Goal: Task Accomplishment & Management: Manage account settings

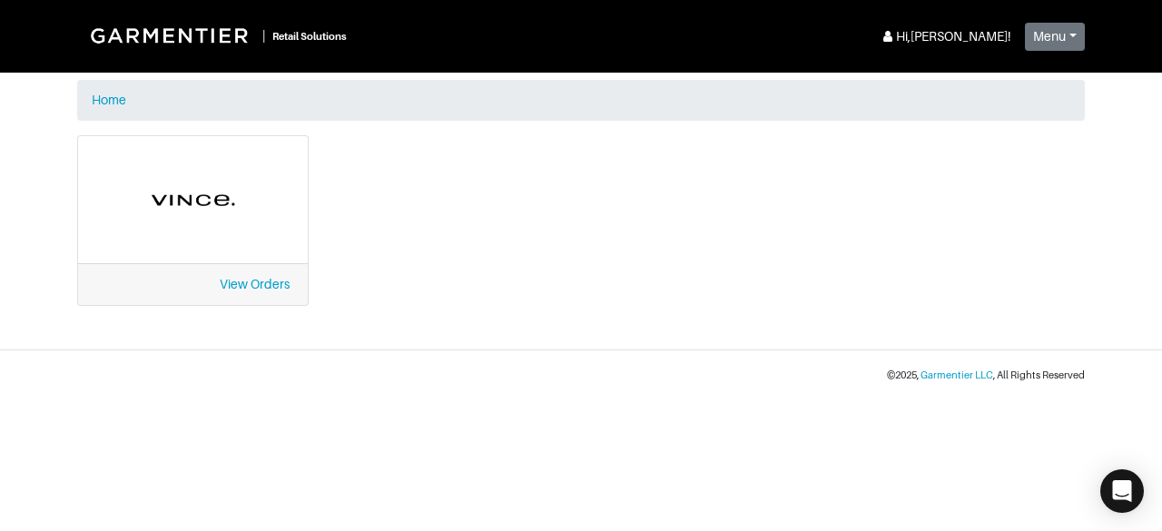
click at [238, 316] on div "View Orders" at bounding box center [193, 231] width 259 height 192
click at [238, 291] on link "View Orders" at bounding box center [255, 284] width 70 height 15
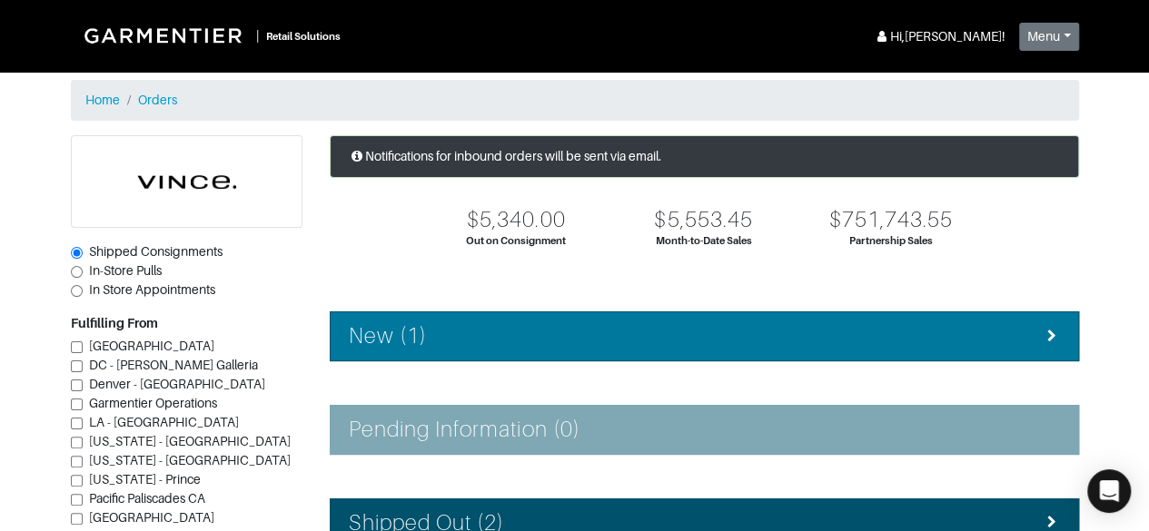
click at [380, 325] on h4 "New (1)" at bounding box center [388, 336] width 78 height 26
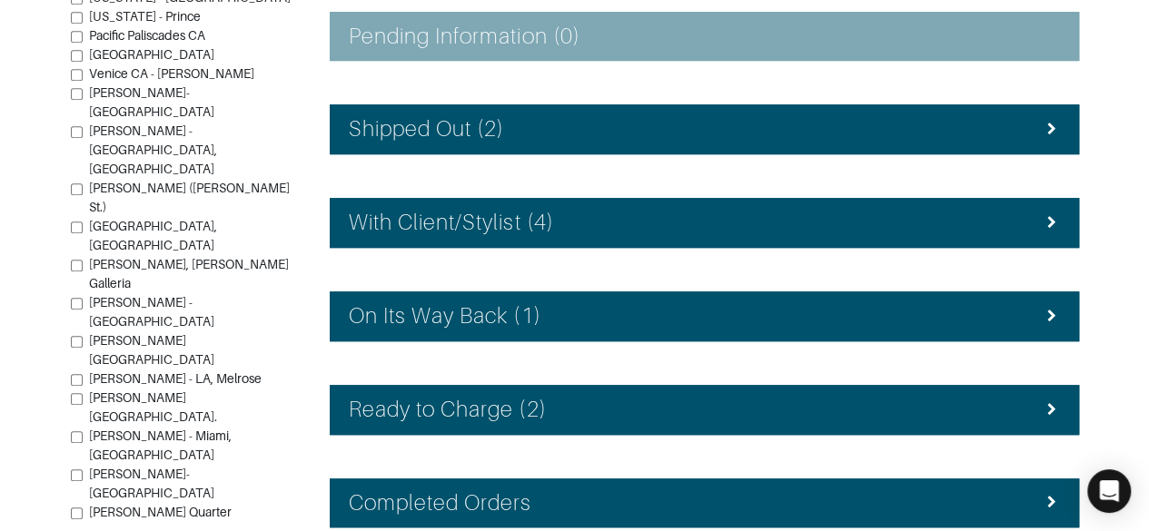
scroll to position [503, 0]
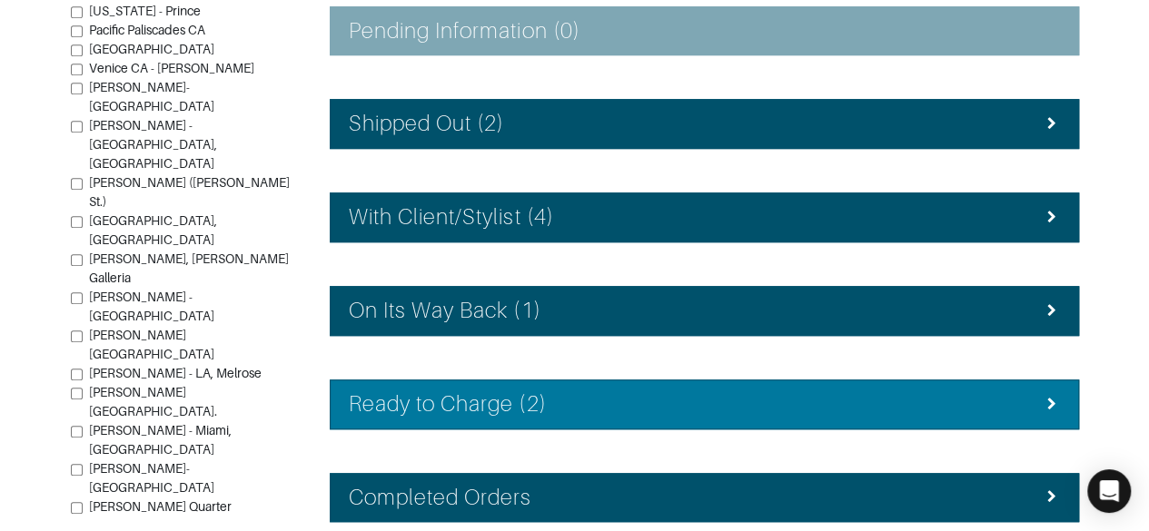
click at [386, 391] on h4 "Ready to Charge (2)" at bounding box center [448, 404] width 198 height 26
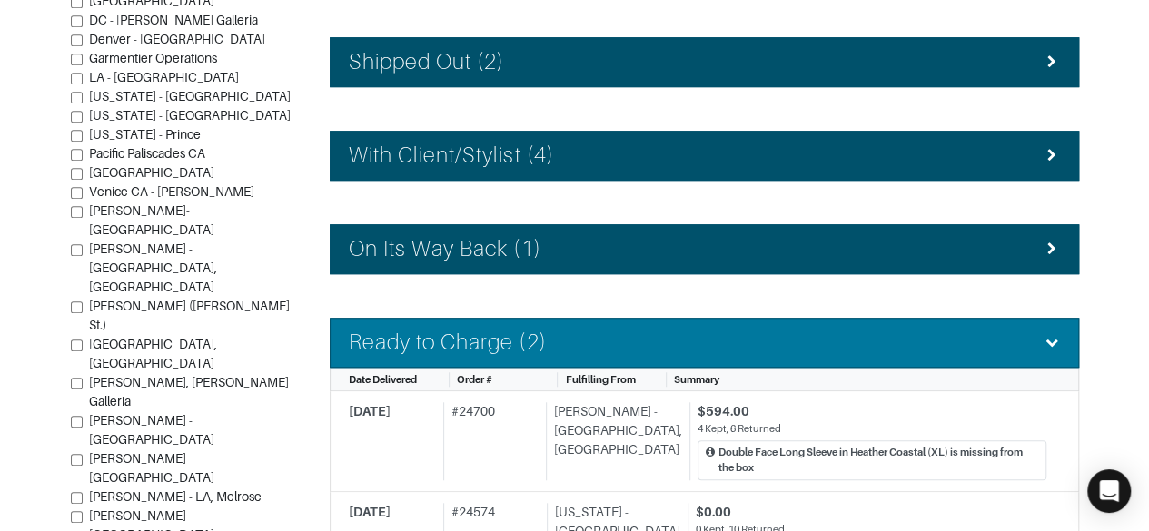
scroll to position [558, 0]
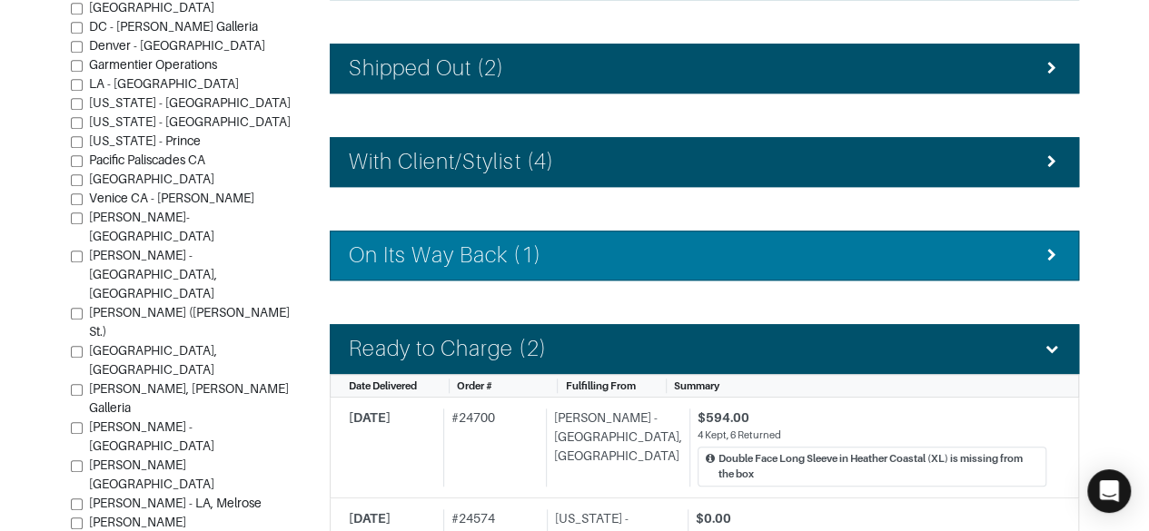
click at [361, 242] on h4 "On Its Way Back (1)" at bounding box center [445, 255] width 192 height 26
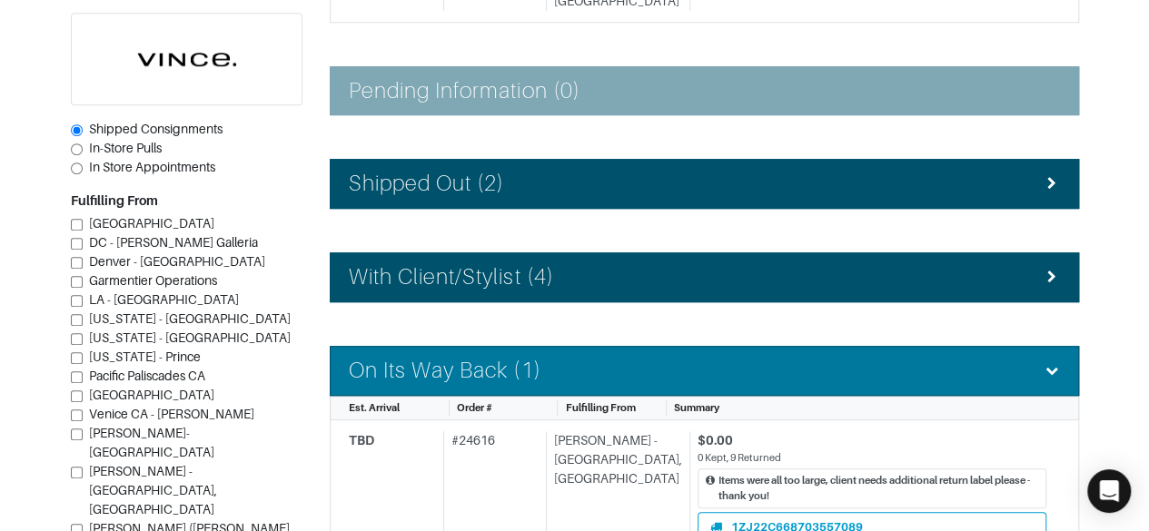
scroll to position [440, 0]
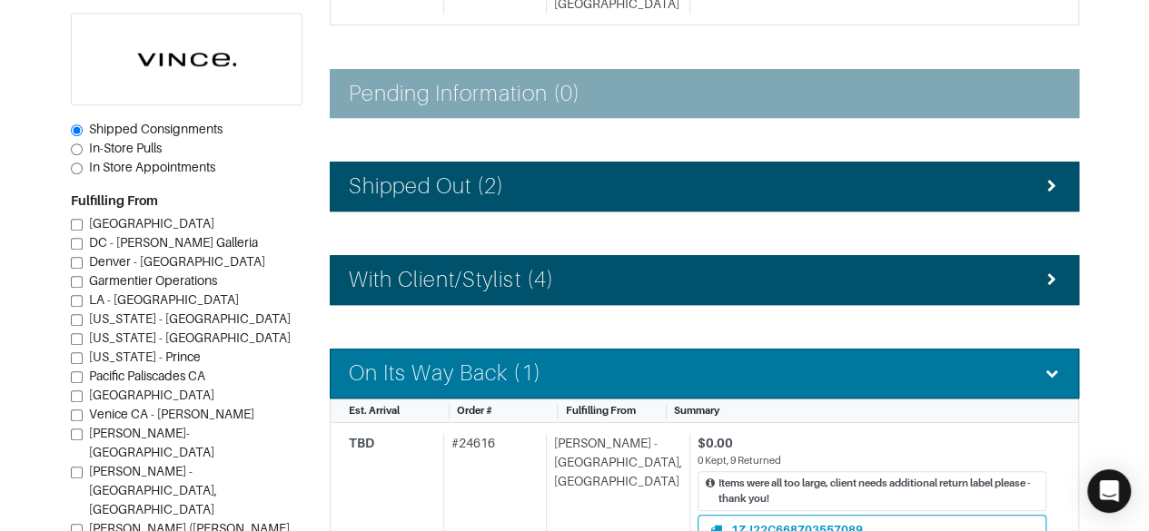
click at [363, 267] on h4 "With Client/Stylist (4)" at bounding box center [451, 280] width 205 height 26
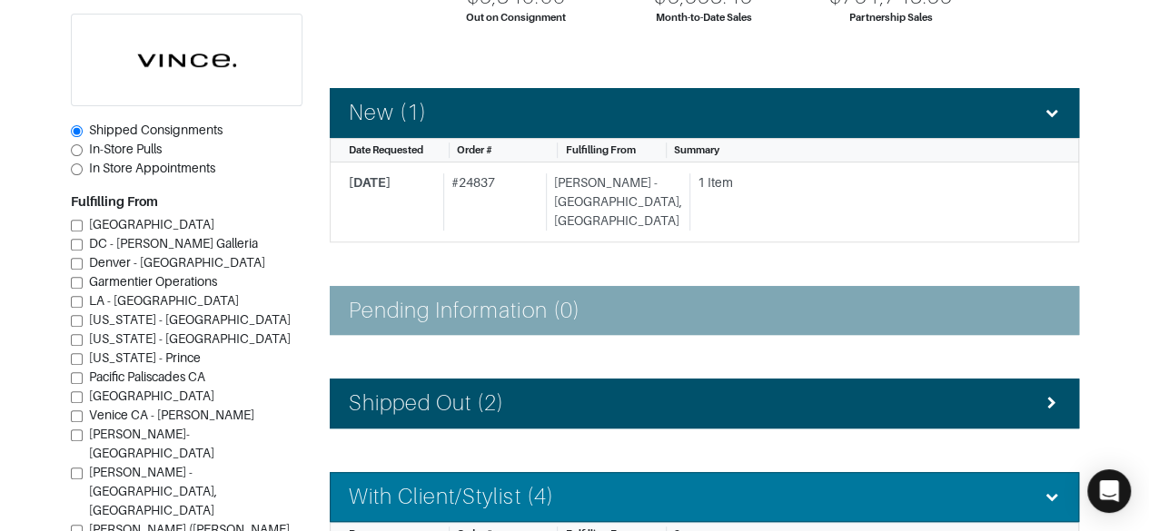
scroll to position [225, 0]
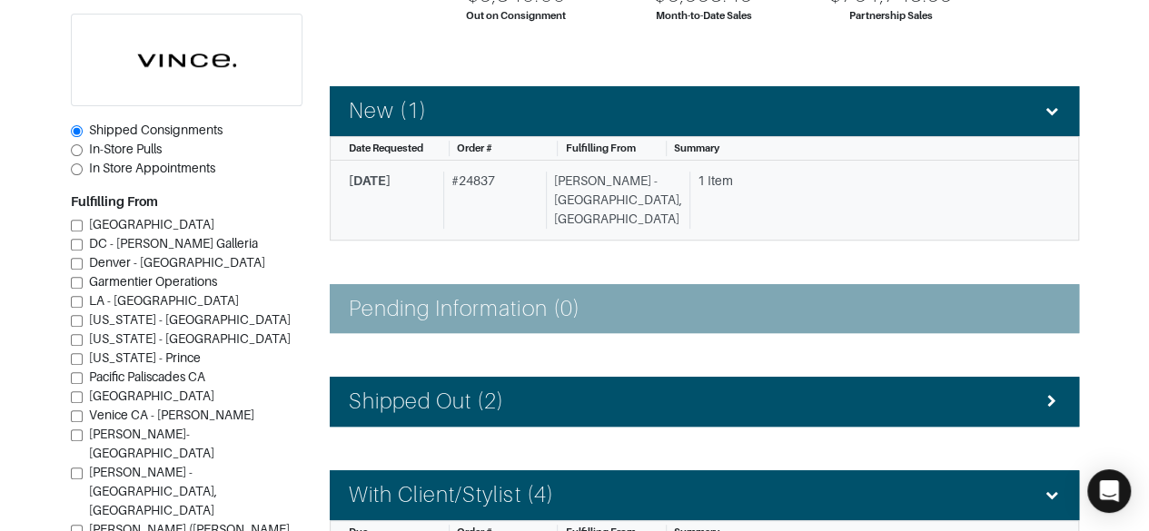
click at [342, 169] on link "10/10/2025 # 24837 Vince - Chicago, Oak Street 1 Item" at bounding box center [704, 201] width 749 height 80
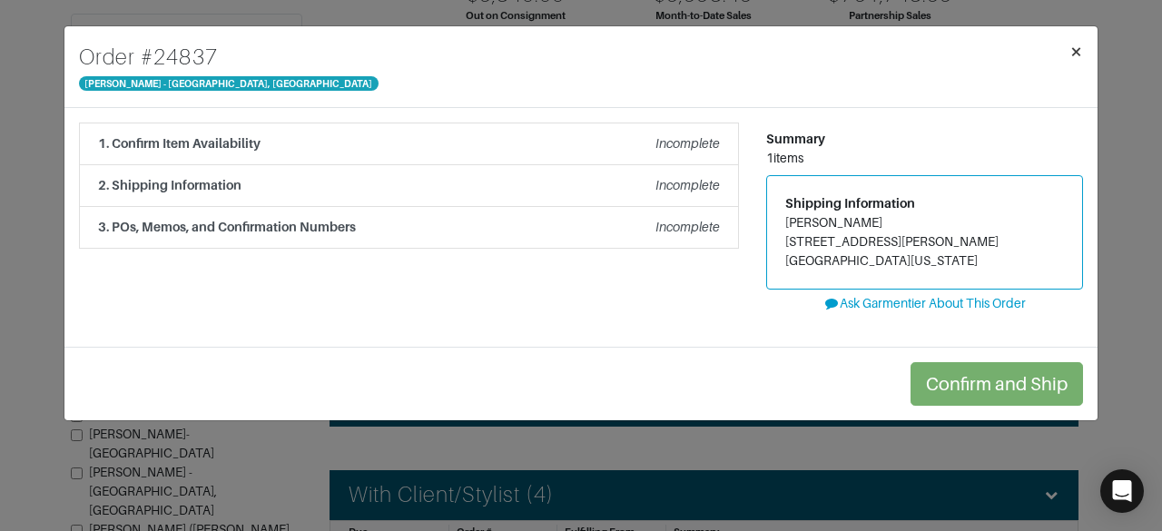
click at [1081, 49] on span "×" at bounding box center [1077, 51] width 14 height 25
